Goal: Task Accomplishment & Management: Manage account settings

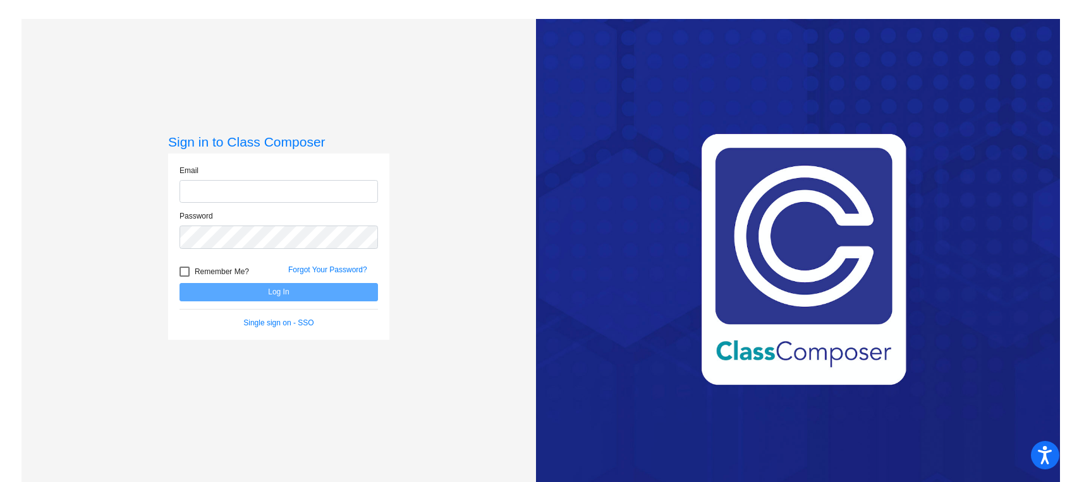
type input "[EMAIL_ADDRESS][DOMAIN_NAME]"
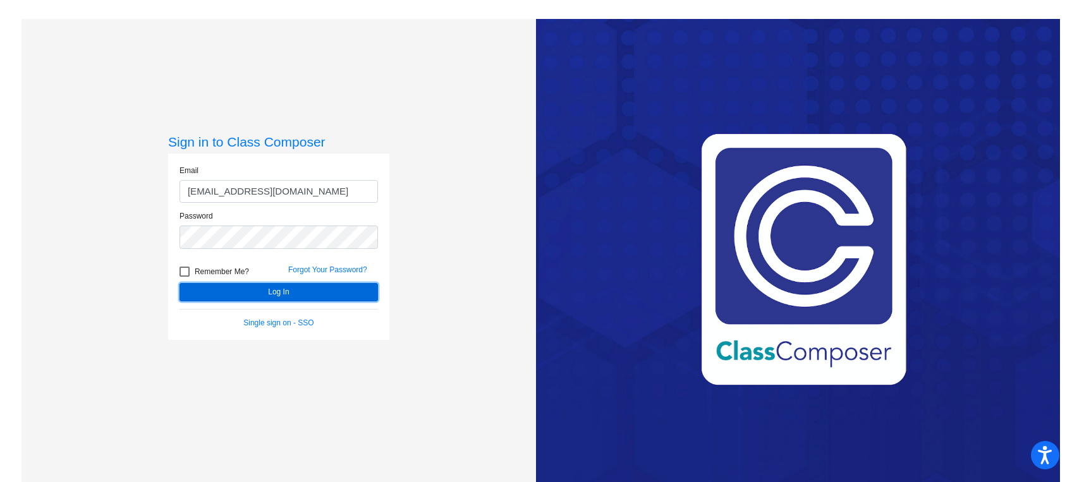
click at [268, 287] on button "Log In" at bounding box center [279, 292] width 199 height 18
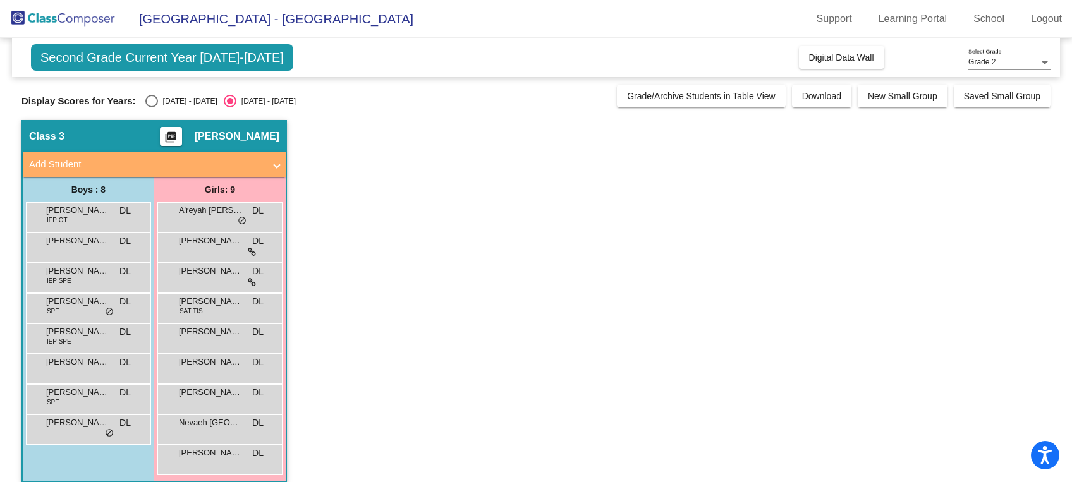
click at [155, 52] on span "Second Grade Current Year [DATE]-[DATE]" at bounding box center [162, 57] width 262 height 27
click at [824, 58] on span "Digital Data Wall" at bounding box center [841, 57] width 65 height 10
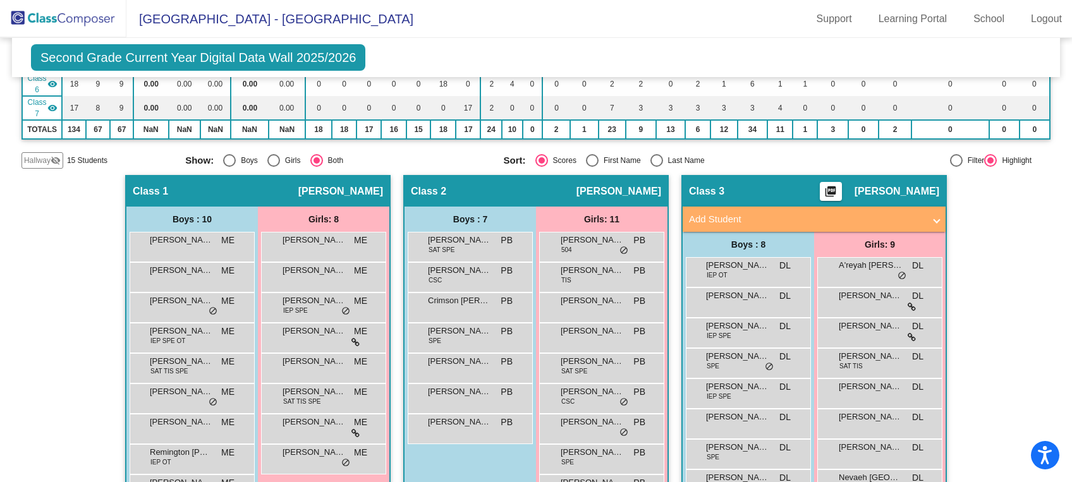
scroll to position [337, 0]
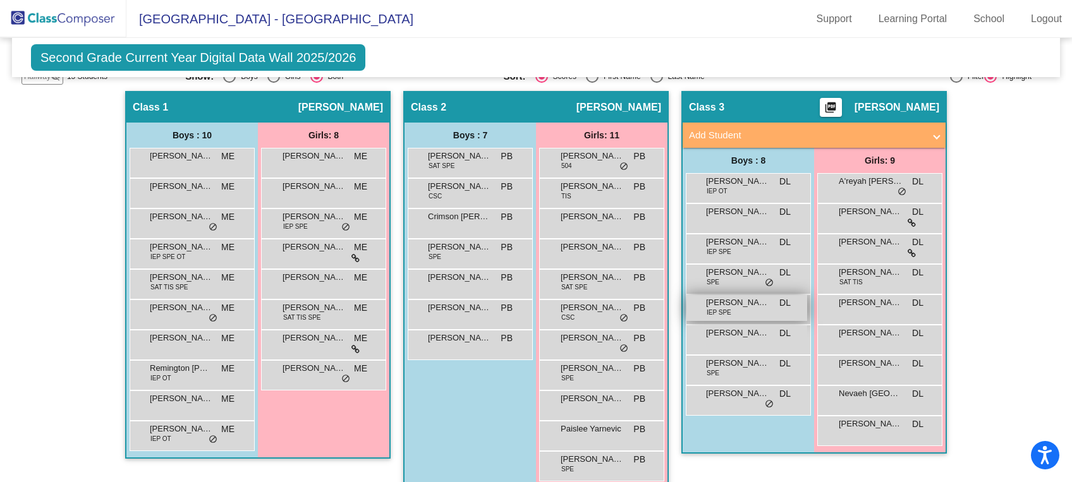
click at [775, 295] on div "[PERSON_NAME] IEP SPE DL lock do_not_disturb_alt" at bounding box center [747, 308] width 121 height 26
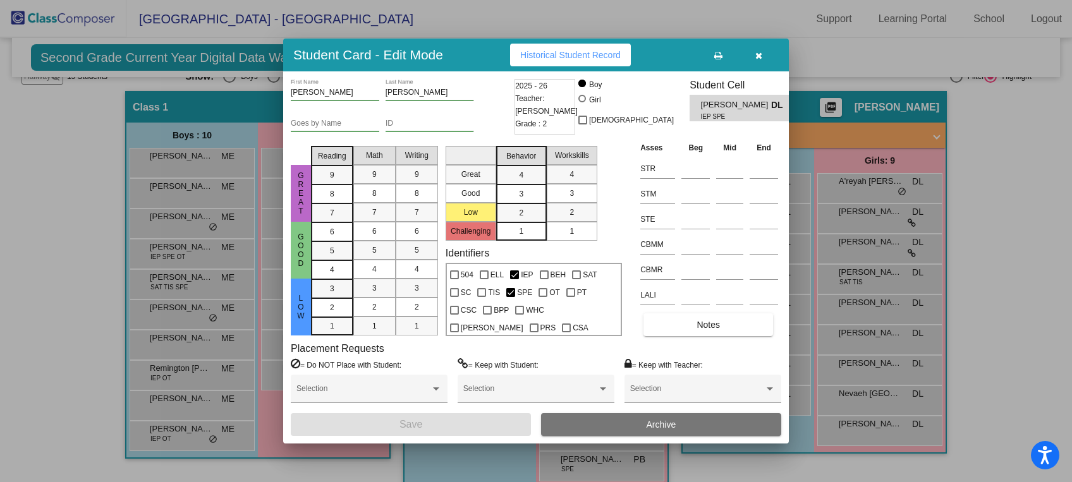
click at [764, 42] on div "Student Card - Edit Mode Historical Student Record" at bounding box center [536, 55] width 506 height 33
click at [759, 52] on icon "button" at bounding box center [759, 55] width 7 height 9
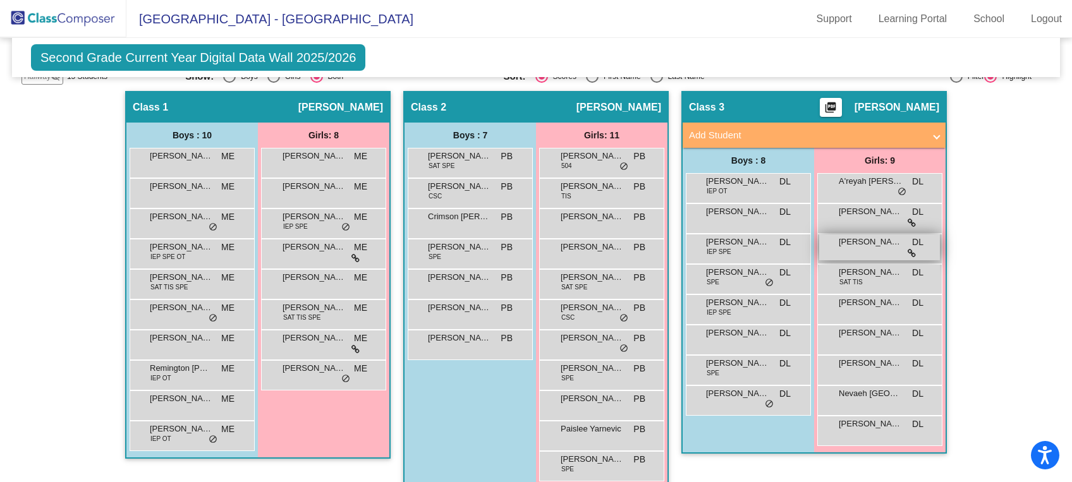
click at [884, 236] on span "[PERSON_NAME]" at bounding box center [870, 242] width 63 height 13
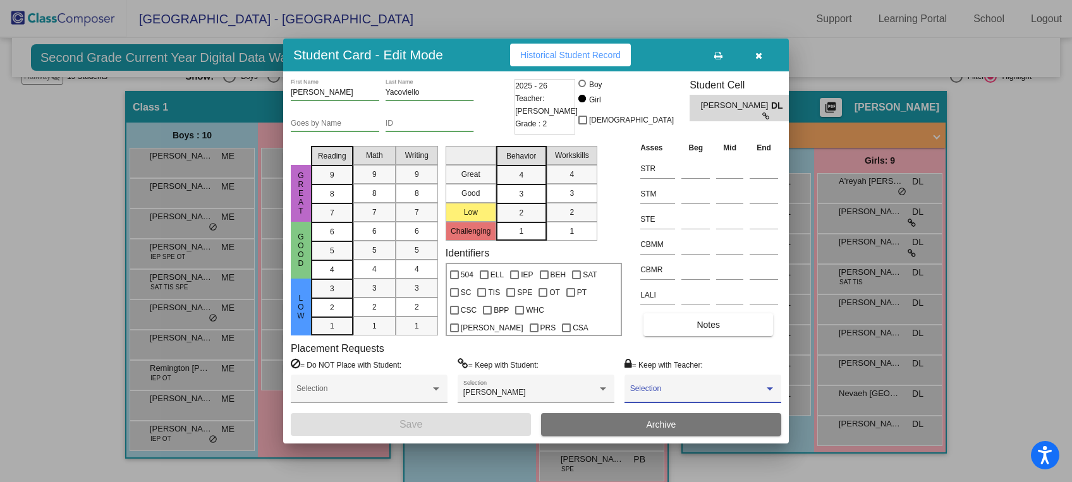
click at [762, 392] on span at bounding box center [697, 393] width 134 height 9
click at [762, 392] on span "None" at bounding box center [702, 392] width 145 height 23
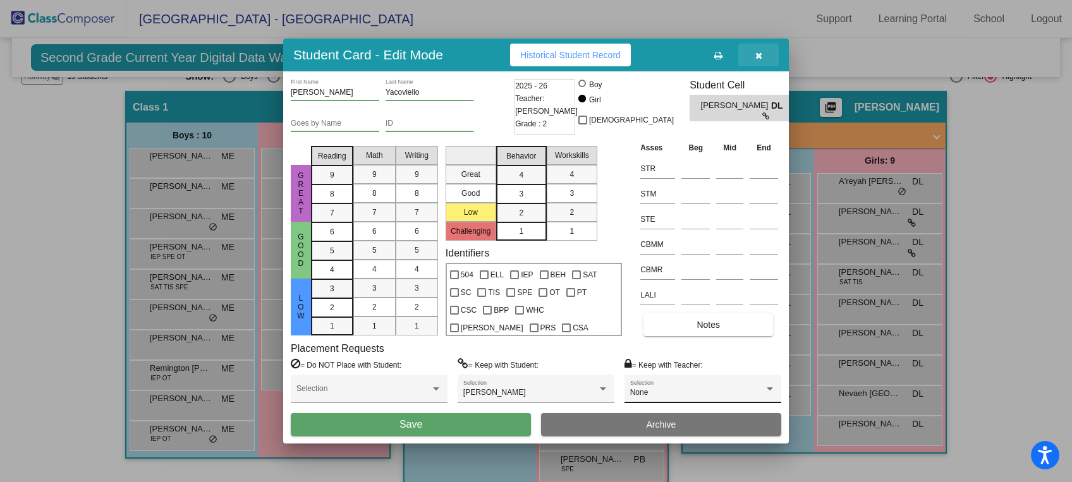
click at [751, 47] on button "button" at bounding box center [759, 55] width 40 height 23
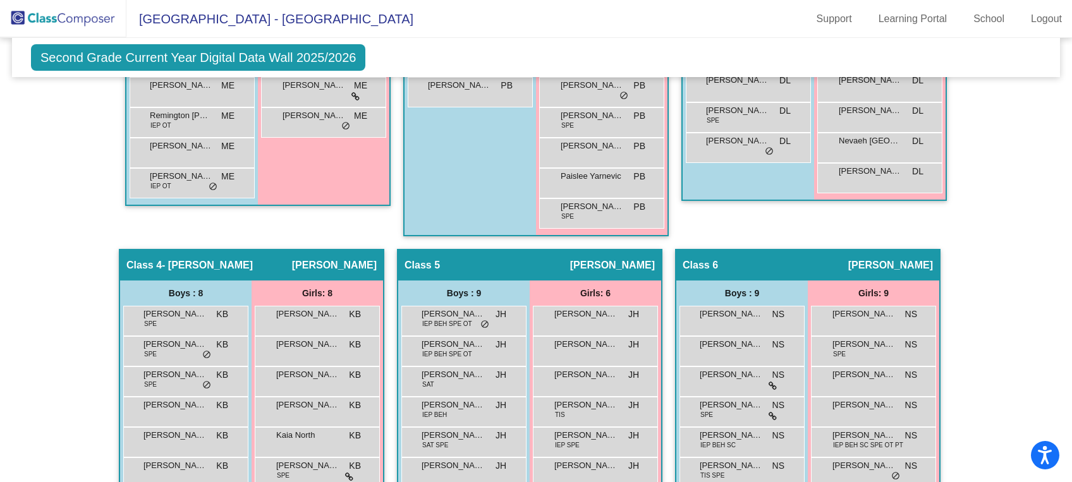
scroll to position [674, 0]
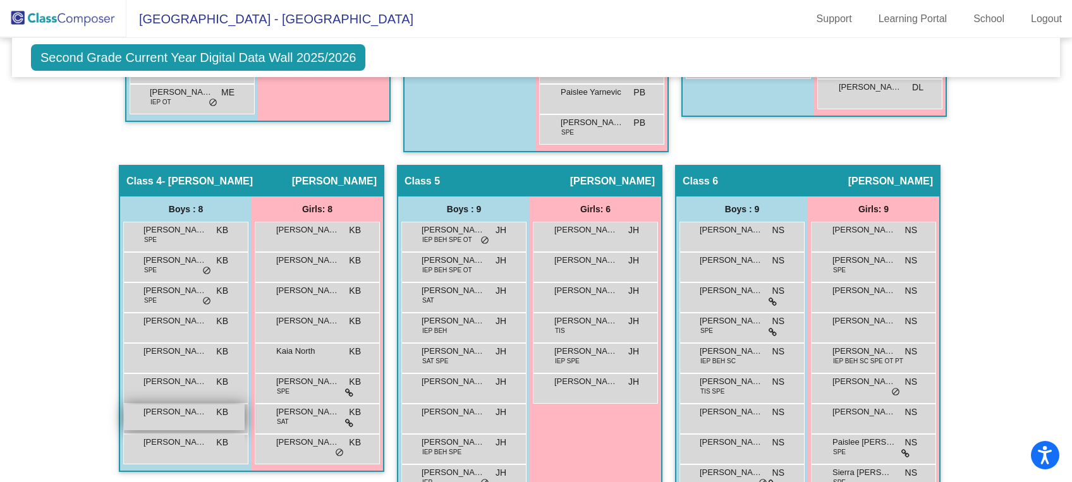
click at [205, 405] on div "[PERSON_NAME] KB lock do_not_disturb_alt" at bounding box center [184, 418] width 121 height 26
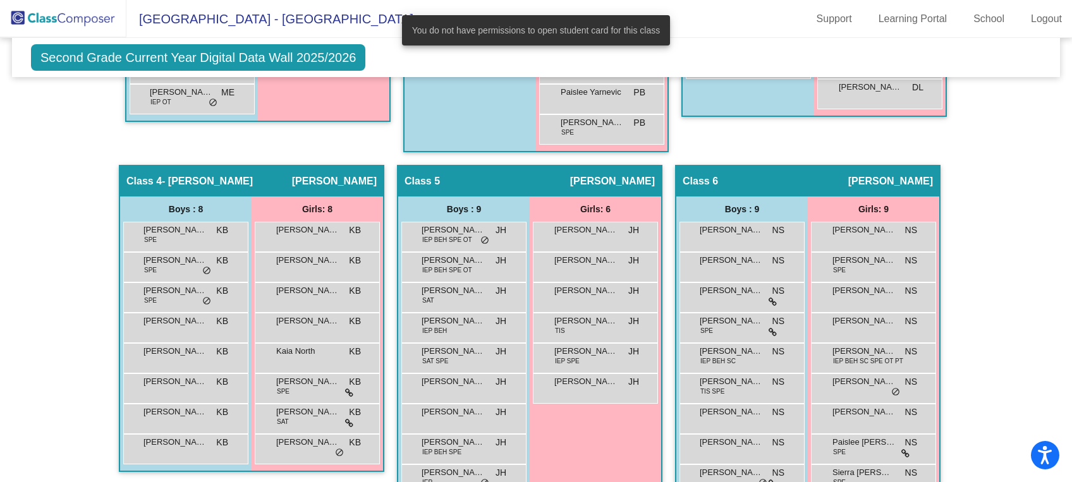
click at [1028, 178] on div "Hallway - Hallway Class picture_as_pdf Add Student First Name Last Name Student…" at bounding box center [535, 310] width 1029 height 1112
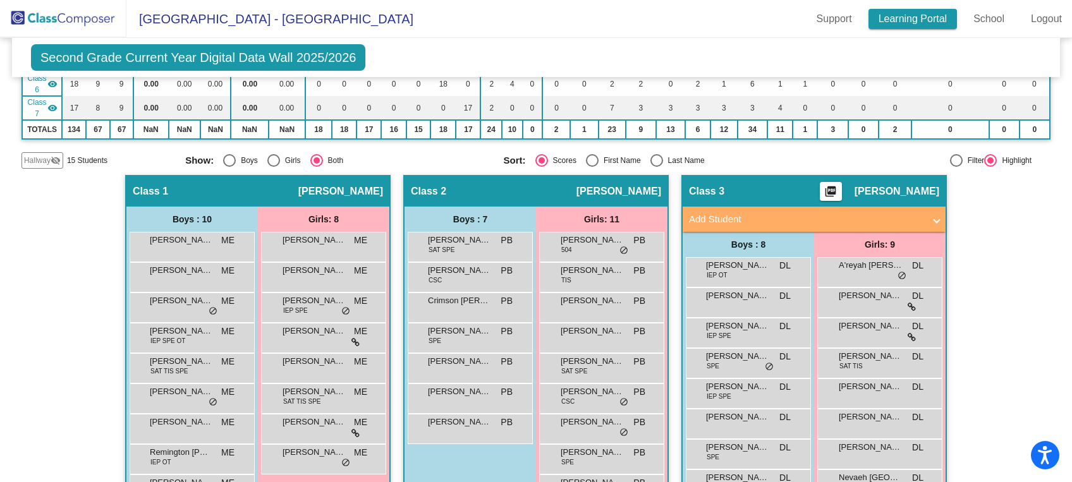
scroll to position [0, 0]
